Goal: Complete application form: Complete application form

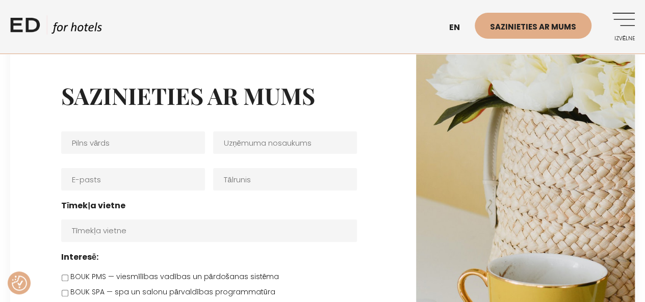
click at [610, 26] on link "Izvēlne" at bounding box center [620, 27] width 28 height 28
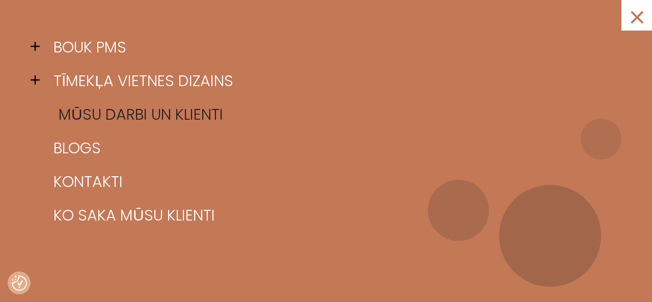
click at [186, 112] on font "[PERSON_NAME] un klienti" at bounding box center [141, 114] width 165 height 22
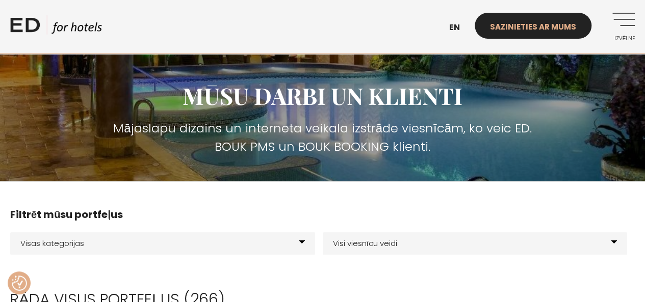
click at [510, 34] on link "Sazinieties ar mums" at bounding box center [532, 26] width 117 height 26
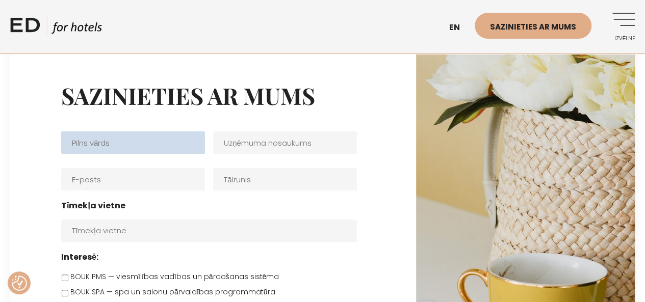
click at [137, 151] on input "Pilns vārds *" at bounding box center [133, 142] width 144 height 22
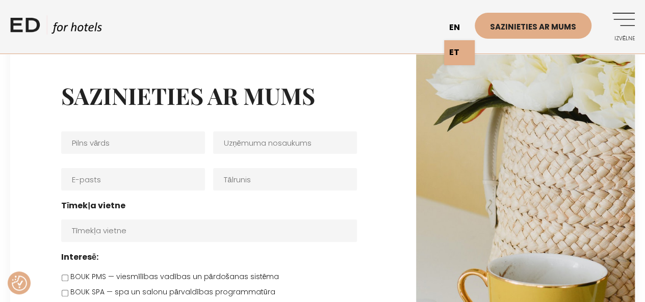
click at [465, 29] on link "en" at bounding box center [459, 27] width 31 height 25
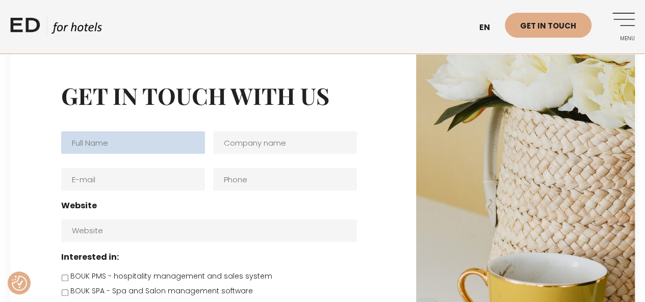
click at [183, 137] on input "Full name *" at bounding box center [133, 142] width 144 height 22
type input "Beatrise"
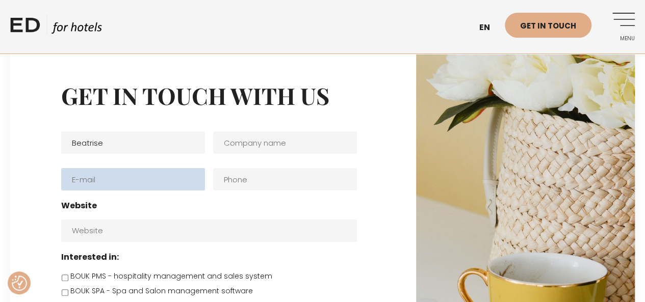
click at [154, 177] on input "E-mail *" at bounding box center [133, 179] width 144 height 22
type input "[EMAIL_ADDRESS][DOMAIN_NAME]"
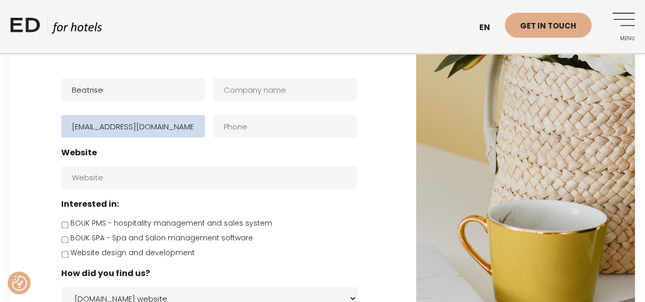
scroll to position [102, 0]
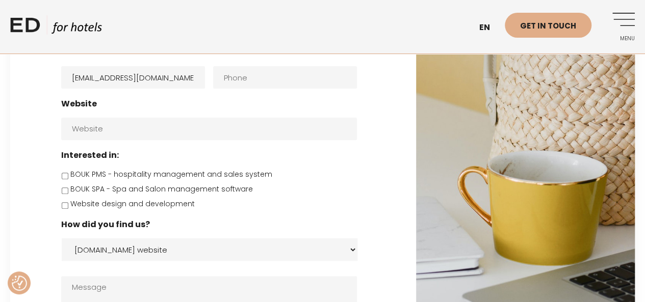
click at [66, 176] on input "BOUK PMS - hospitality management and sales system" at bounding box center [65, 176] width 7 height 7
checkbox input "true"
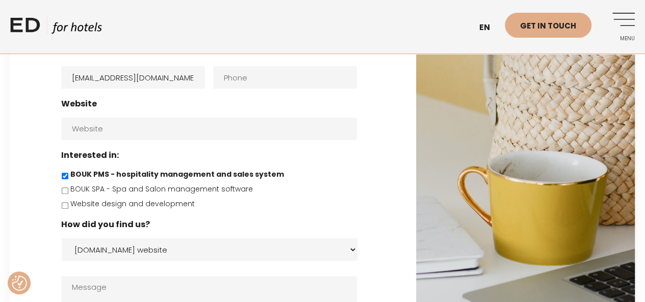
click at [67, 209] on input "Website design and development" at bounding box center [65, 205] width 7 height 7
checkbox input "true"
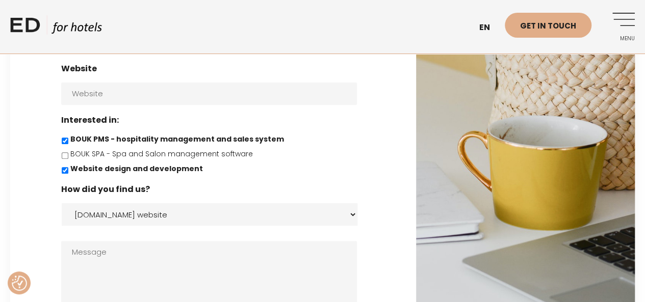
scroll to position [153, 0]
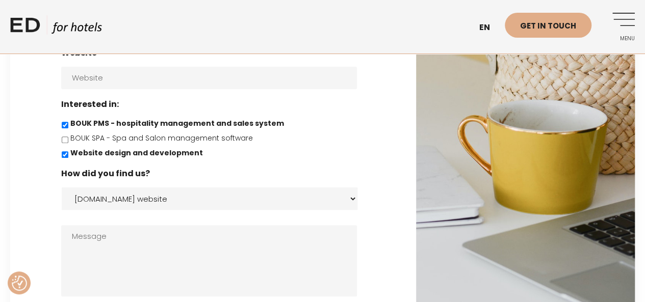
click at [204, 197] on select "[DOMAIN_NAME] website Facebook Instagram Google search Direct e-mail Other" at bounding box center [210, 199] width 296 height 22
select select "Other"
click at [62, 189] on select "[DOMAIN_NAME] website Facebook Instagram Google search Direct e-mail Other" at bounding box center [210, 199] width 296 height 22
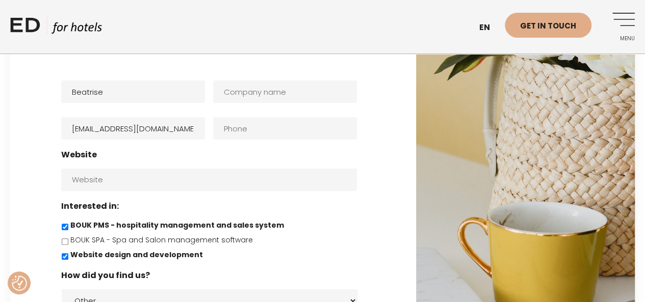
scroll to position [0, 0]
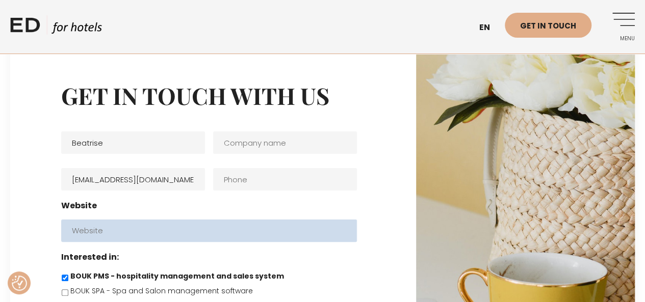
click at [153, 227] on input "Website" at bounding box center [209, 231] width 296 height 22
paste input "[URL][DOMAIN_NAME]"
type input "[URL][DOMAIN_NAME]"
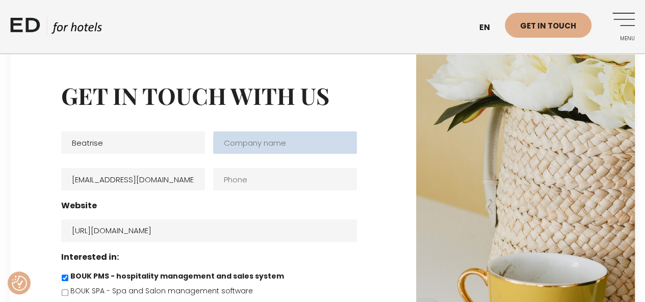
click at [270, 138] on input "Company name *" at bounding box center [285, 142] width 144 height 22
type input "V"
type input "s"
type input "SIA "Santas Rezidence""
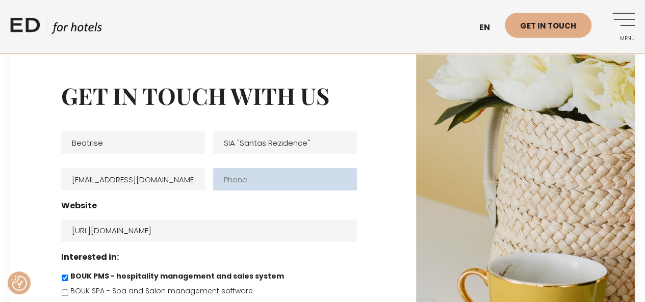
click at [270, 185] on input "Phone" at bounding box center [285, 179] width 144 height 22
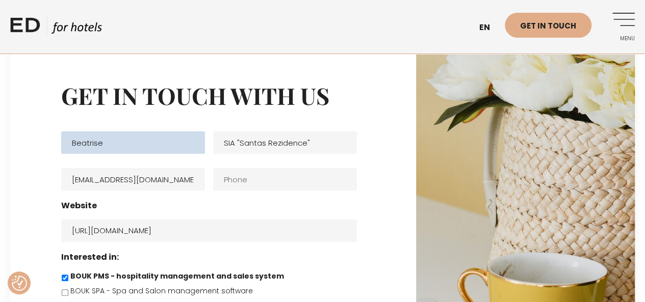
click at [177, 146] on input "Beatrise" at bounding box center [133, 142] width 144 height 22
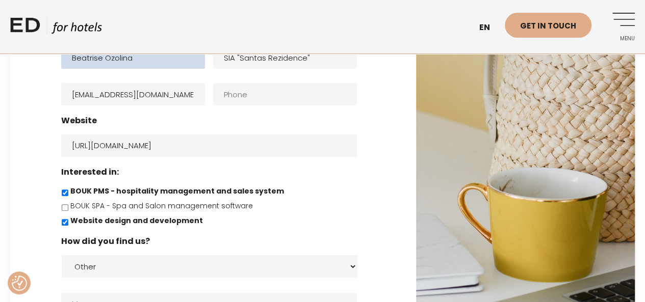
scroll to position [204, 0]
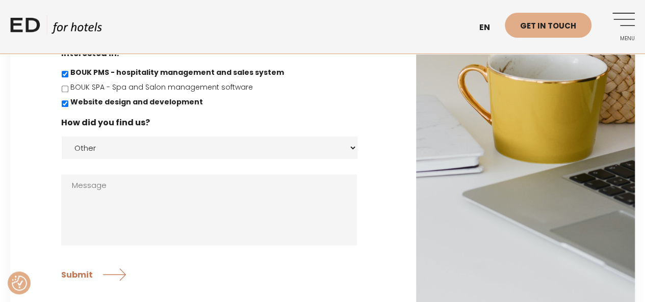
type input "Beatrise Ozolina"
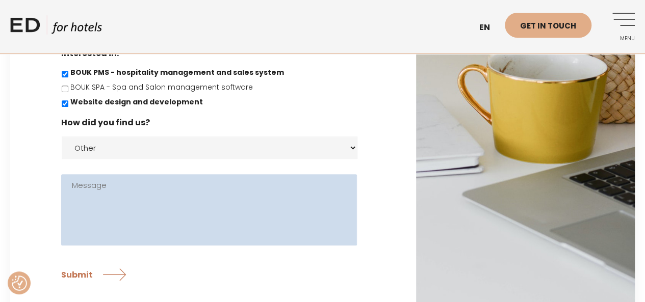
click at [90, 184] on textarea "Message" at bounding box center [209, 209] width 296 height 71
paste textarea "Hello, we are looking for an IT company that can help us with our reservation s…"
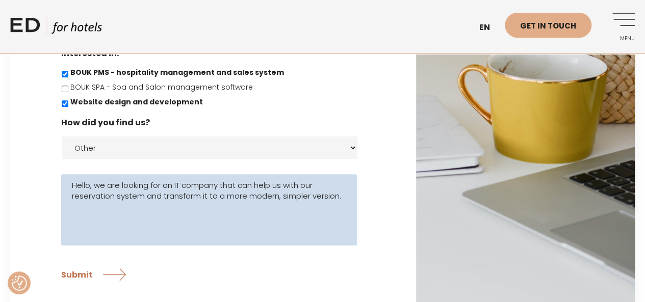
paste textarea "We don't like the visual right now"
click at [318, 189] on textarea "Hello, we are looking for an IT company that can help us with our reservation s…" at bounding box center [209, 209] width 296 height 71
click at [232, 218] on textarea "Hello, we are looking for an IT company that can help us with our hotel reserva…" at bounding box center [209, 209] width 296 height 71
paste textarea "Also, the person who created the website for us was a one-time service, it is c…"
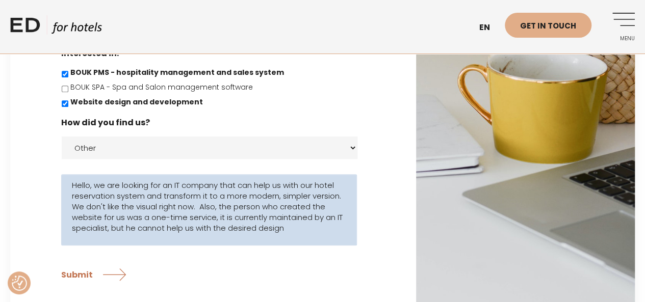
click at [201, 208] on textarea "Hello, we are looking for an IT company that can help us with our hotel reserva…" at bounding box center [209, 209] width 296 height 71
click at [215, 219] on textarea "Hello, we are looking for an IT company that can help us with our hotel reserva…" at bounding box center [209, 209] width 296 height 71
click at [162, 242] on textarea "Hello, we are looking for an IT company that can help us with our hotel reserva…" at bounding box center [209, 209] width 296 height 71
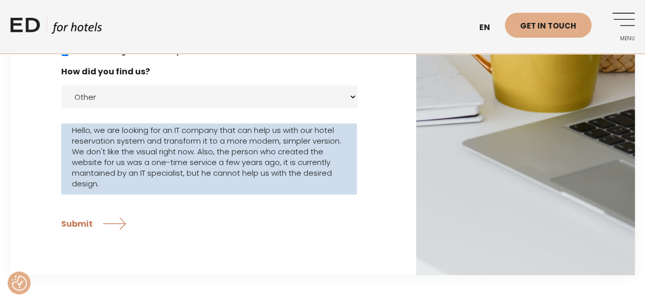
scroll to position [20, 0]
paste textarea "I'll wait for your message to see if you can help."
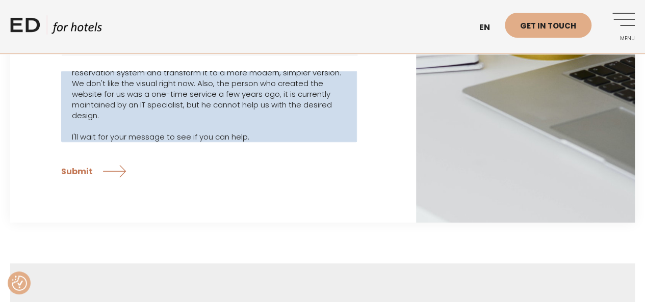
scroll to position [357, 0]
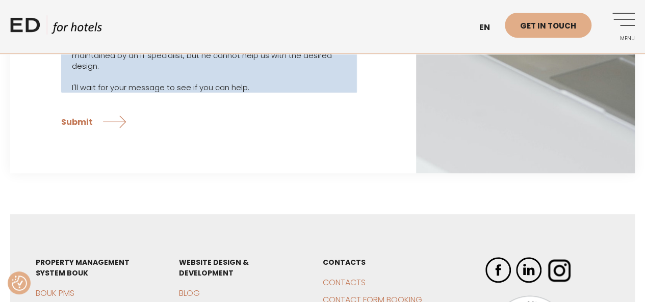
click at [164, 90] on textarea "Hello, we are looking for an IT company that can help us with our hotel reserva…" at bounding box center [209, 56] width 296 height 71
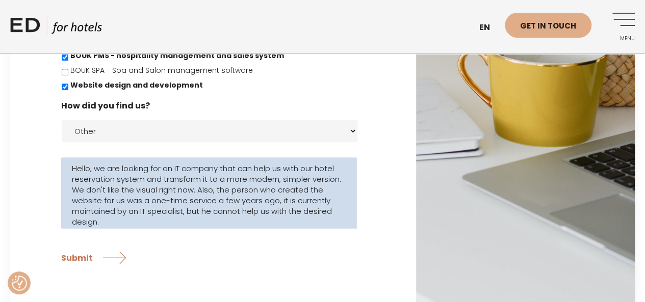
scroll to position [204, 0]
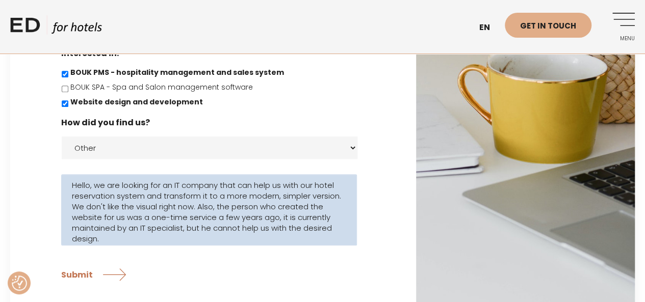
click at [104, 206] on textarea "Hello, we are looking for an IT company that can help us with our hotel reserva…" at bounding box center [209, 209] width 296 height 71
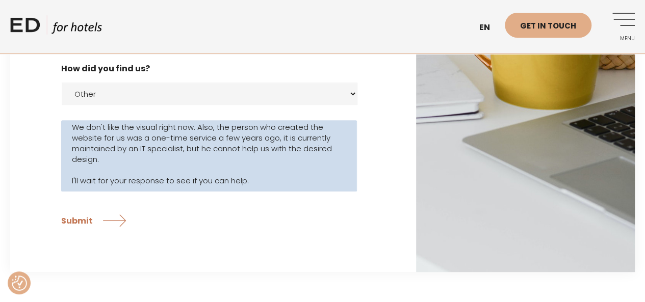
scroll to position [306, 0]
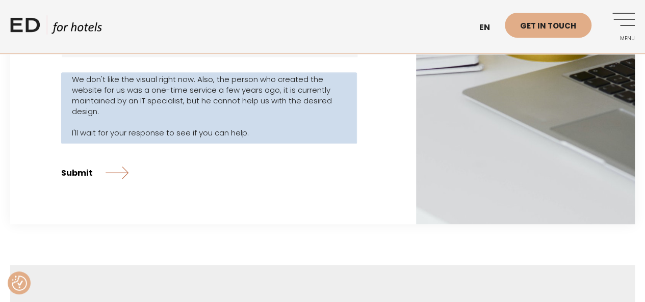
type textarea "Hello, we are looking for an IT company that can help us with our hotel reserva…"
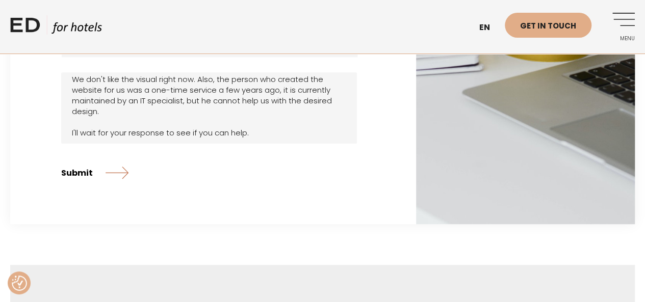
click at [93, 172] on input "Submit" at bounding box center [94, 172] width 67 height 25
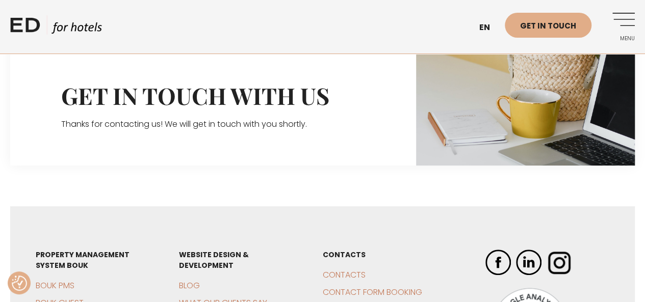
scroll to position [0, 0]
